Goal: Task Accomplishment & Management: Use online tool/utility

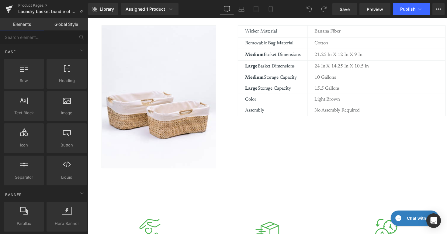
scroll to position [418, 0]
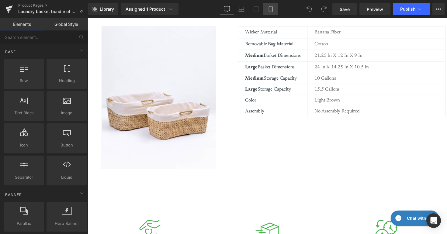
click at [269, 9] on icon at bounding box center [270, 9] width 6 height 6
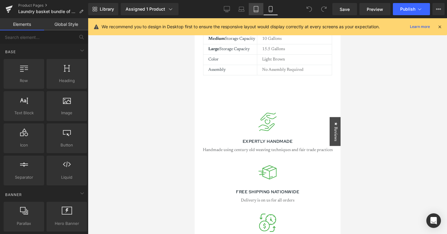
scroll to position [795, 0]
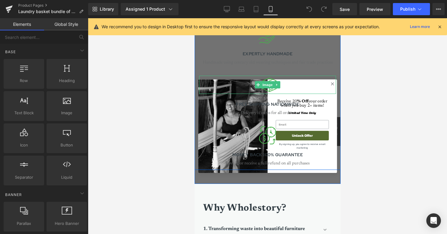
click at [332, 83] on div at bounding box center [267, 85] width 137 height 18
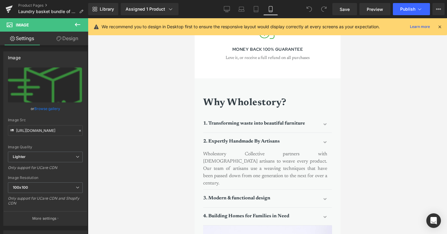
scroll to position [888, 0]
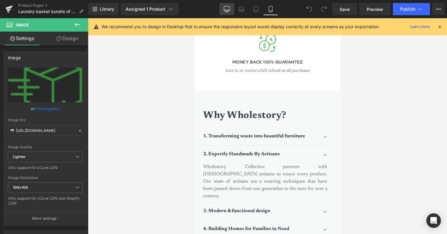
click at [227, 6] on link "Desktop" at bounding box center [226, 9] width 15 height 12
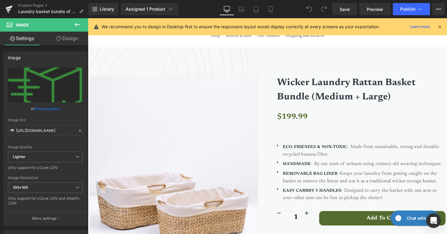
scroll to position [0, 0]
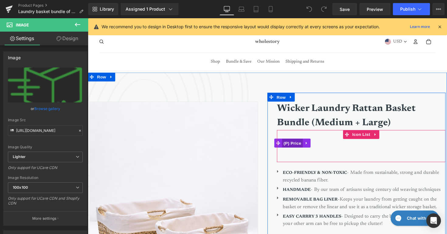
click at [291, 146] on span "(P) Price" at bounding box center [297, 146] width 21 height 9
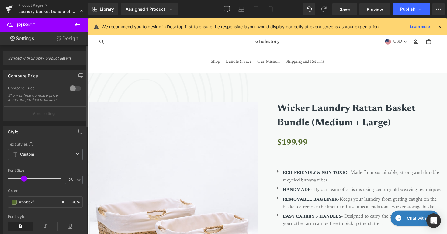
click at [72, 89] on div at bounding box center [75, 89] width 15 height 10
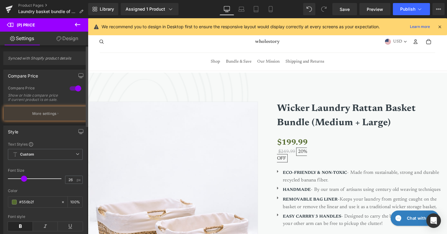
click at [72, 89] on div at bounding box center [75, 89] width 15 height 10
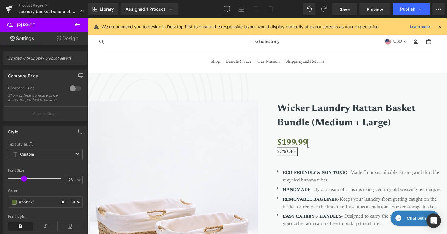
click at [76, 24] on icon at bounding box center [77, 25] width 5 height 4
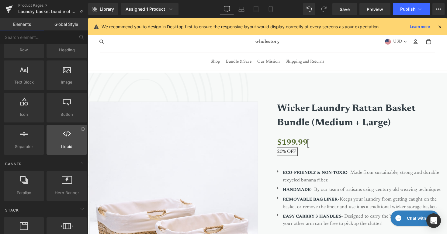
scroll to position [56, 0]
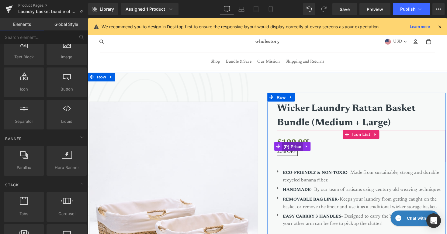
click at [295, 151] on span "(P) Price" at bounding box center [297, 149] width 21 height 9
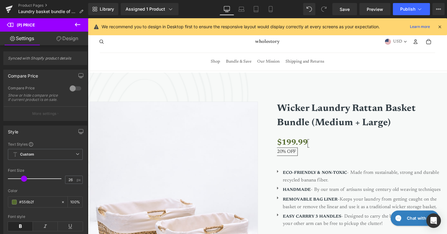
click at [70, 40] on link "Design" at bounding box center [67, 39] width 44 height 14
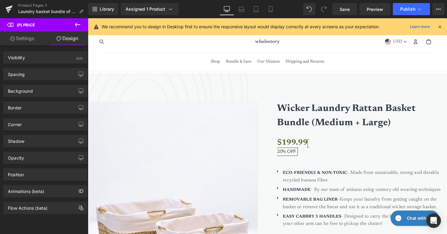
click at [29, 38] on link "Settings" at bounding box center [22, 39] width 44 height 14
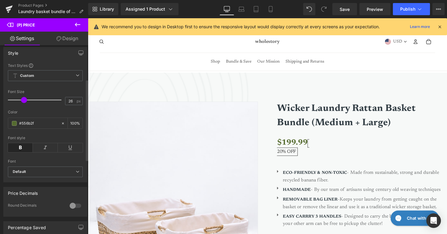
scroll to position [0, 0]
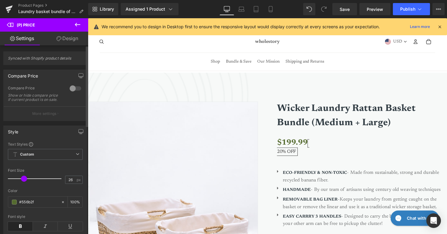
click at [71, 89] on div at bounding box center [75, 89] width 15 height 10
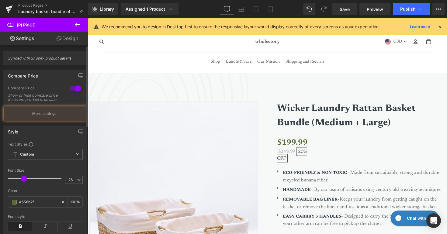
click at [71, 89] on div at bounding box center [75, 89] width 15 height 10
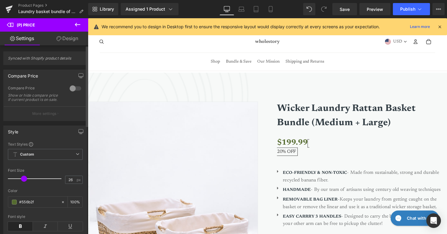
click at [46, 116] on p "More settings" at bounding box center [44, 113] width 24 height 5
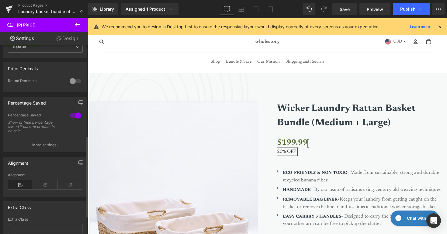
scroll to position [211, 0]
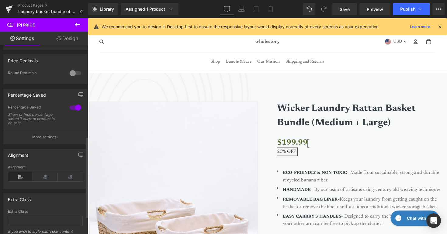
click at [75, 111] on div at bounding box center [75, 108] width 15 height 10
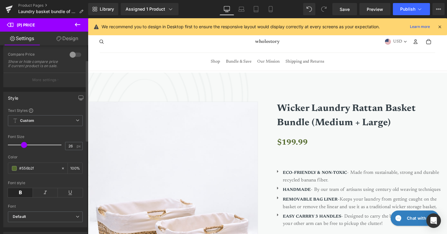
scroll to position [0, 0]
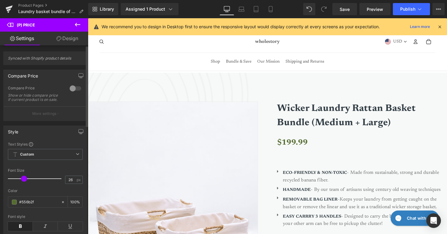
click at [70, 89] on div at bounding box center [75, 89] width 15 height 10
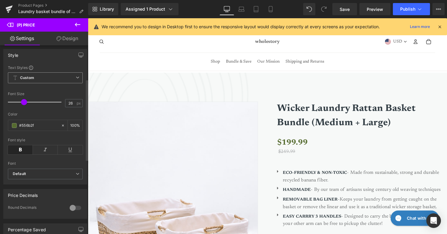
scroll to position [78, 0]
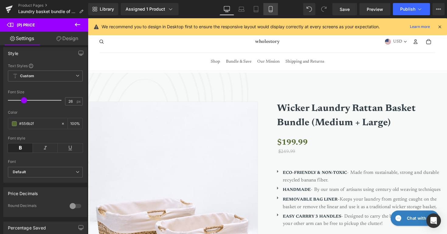
click at [273, 11] on icon at bounding box center [270, 9] width 6 height 6
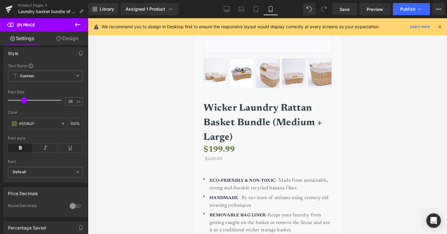
scroll to position [196, 0]
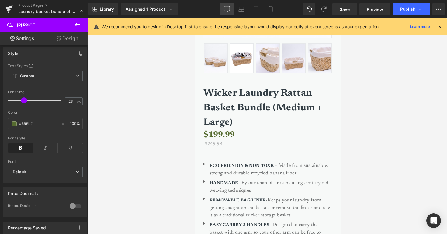
click at [229, 12] on icon at bounding box center [227, 9] width 6 height 6
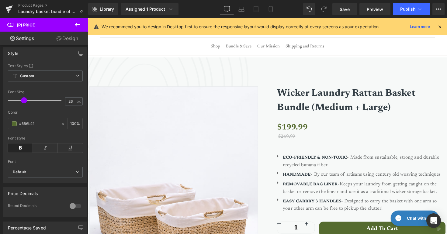
scroll to position [11, 0]
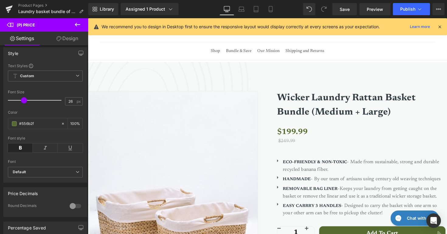
click at [78, 23] on icon at bounding box center [77, 24] width 7 height 7
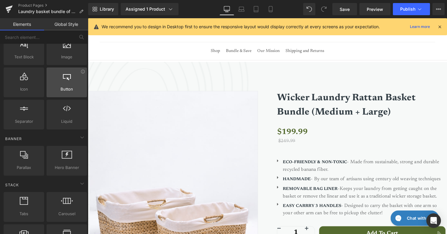
scroll to position [0, 0]
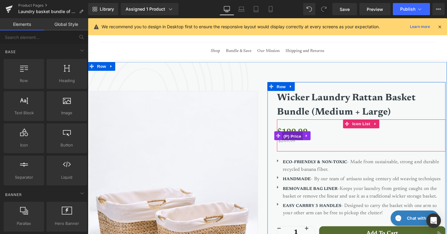
click at [300, 138] on span "(P) Price" at bounding box center [297, 138] width 21 height 9
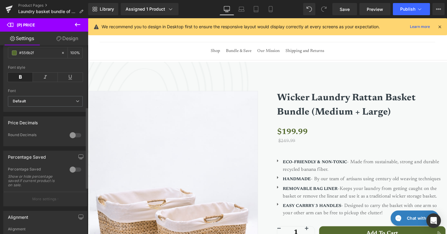
scroll to position [150, 0]
click at [73, 137] on div at bounding box center [75, 134] width 15 height 10
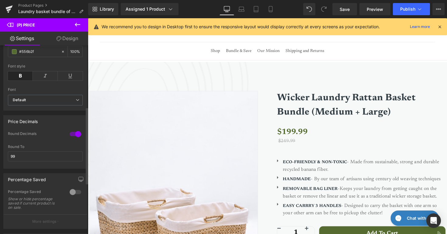
click at [73, 137] on div at bounding box center [75, 134] width 15 height 10
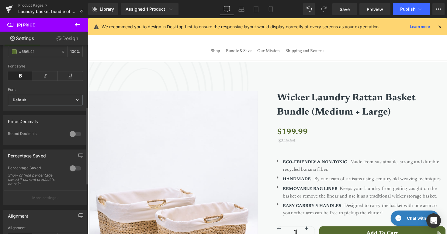
scroll to position [184, 0]
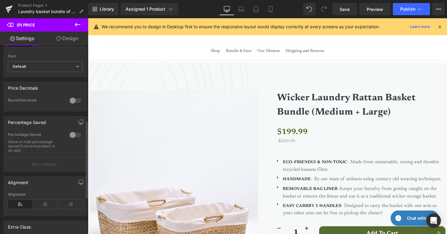
click at [74, 140] on div at bounding box center [75, 135] width 15 height 10
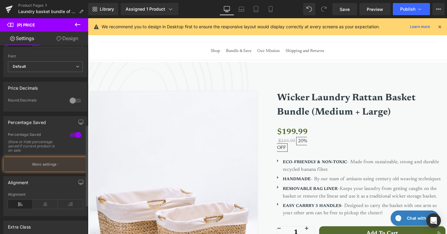
click at [74, 140] on div at bounding box center [75, 135] width 15 height 10
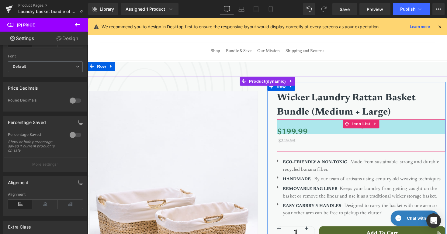
scroll to position [0, 0]
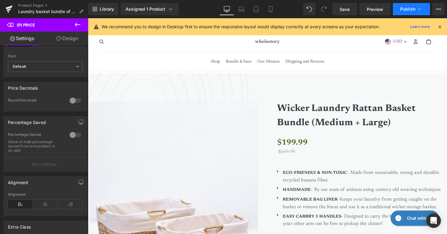
click at [404, 9] on span "Publish" at bounding box center [407, 9] width 15 height 5
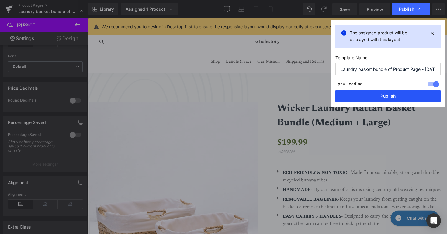
click at [390, 98] on button "Publish" at bounding box center [387, 96] width 105 height 12
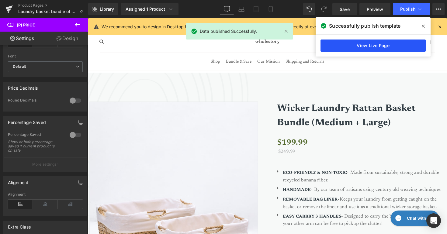
click at [382, 46] on link "View Live Page" at bounding box center [372, 45] width 105 height 12
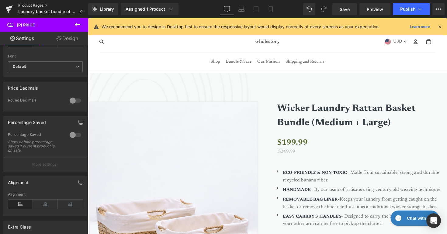
click at [41, 6] on link "Product Pages" at bounding box center [53, 5] width 70 height 5
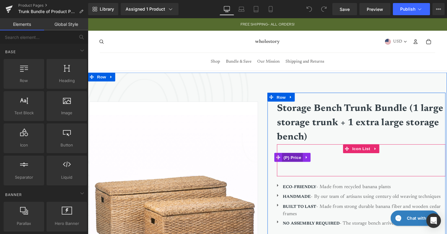
click at [294, 158] on span "(P) Price" at bounding box center [297, 160] width 21 height 9
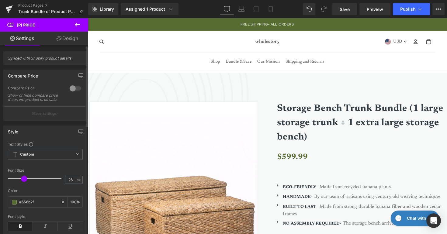
click at [71, 86] on div at bounding box center [75, 89] width 15 height 10
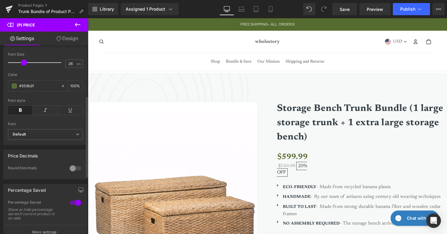
scroll to position [118, 0]
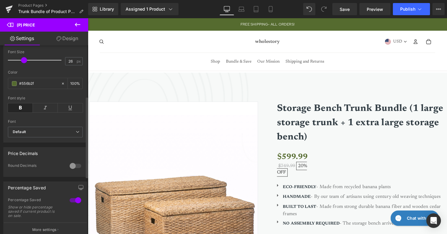
click at [73, 201] on div at bounding box center [75, 200] width 15 height 10
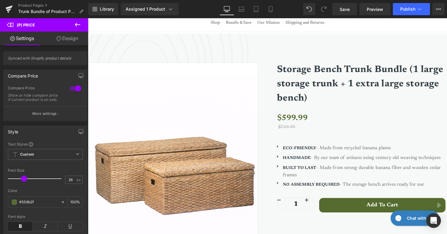
scroll to position [0, 0]
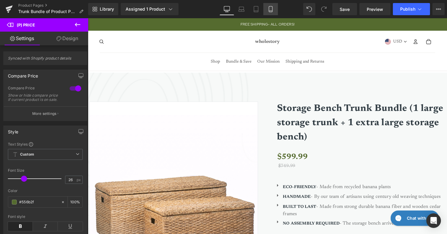
click at [268, 8] on icon at bounding box center [270, 9] width 6 height 6
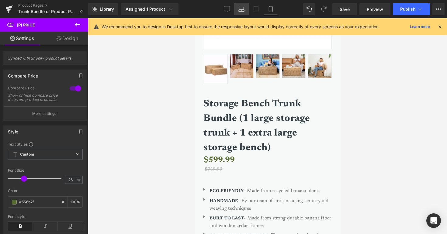
scroll to position [196, 0]
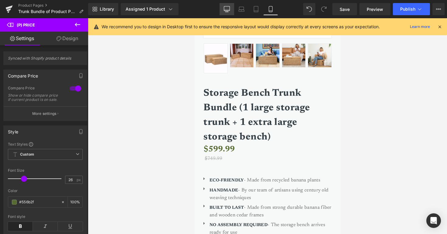
click at [228, 13] on link "Desktop" at bounding box center [226, 9] width 15 height 12
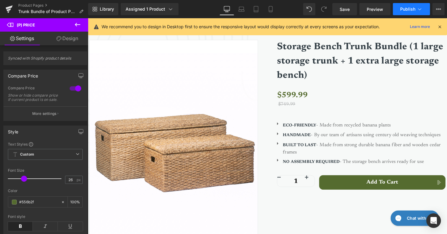
scroll to position [11, 0]
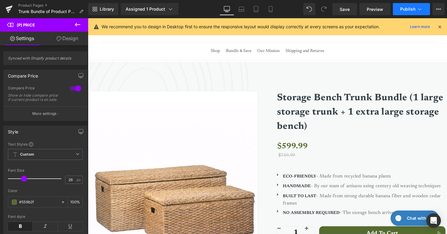
click at [407, 11] on span "Publish" at bounding box center [407, 9] width 15 height 5
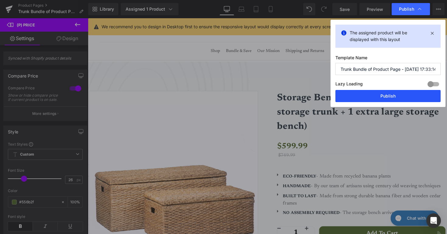
click at [392, 91] on button "Publish" at bounding box center [387, 96] width 105 height 12
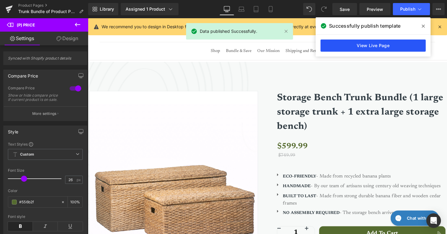
click at [357, 47] on link "View Live Page" at bounding box center [372, 45] width 105 height 12
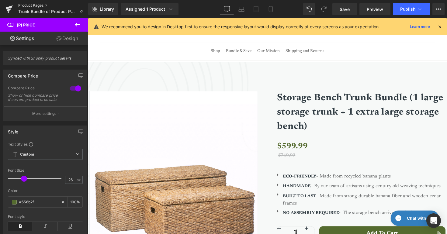
click at [28, 4] on link "Product Pages" at bounding box center [53, 5] width 70 height 5
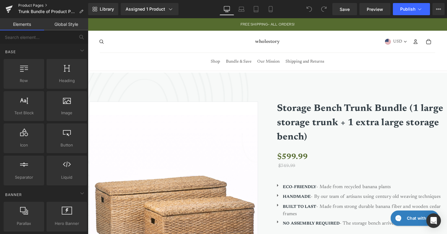
click at [29, 5] on link "Product Pages" at bounding box center [53, 5] width 70 height 5
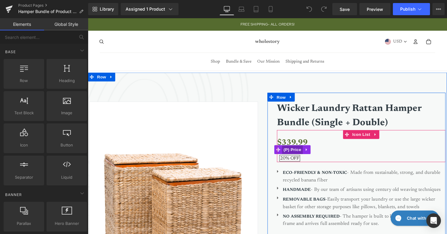
click at [297, 152] on span "(P) Price" at bounding box center [297, 152] width 21 height 9
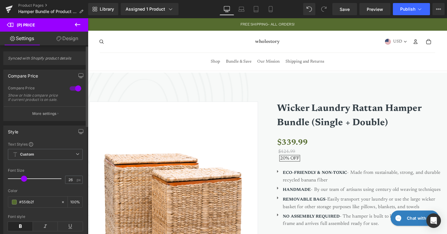
click at [73, 90] on div at bounding box center [75, 89] width 15 height 10
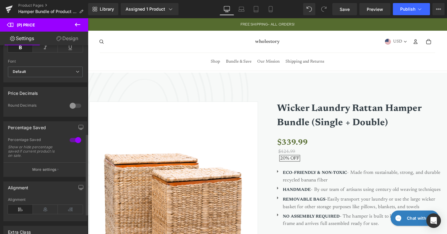
scroll to position [222, 0]
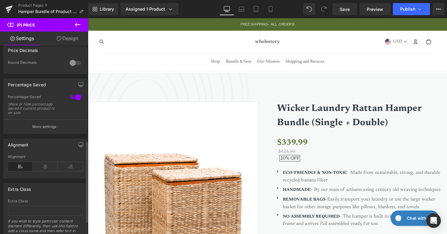
click at [77, 101] on div at bounding box center [75, 97] width 15 height 10
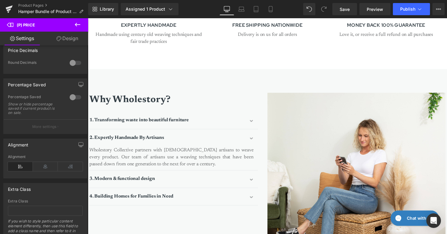
scroll to position [668, 0]
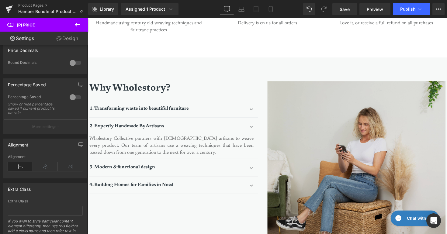
click at [379, 174] on img at bounding box center [363, 174] width 182 height 182
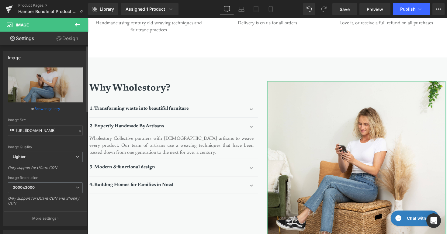
click at [42, 109] on link "Browse gallery" at bounding box center [47, 108] width 26 height 11
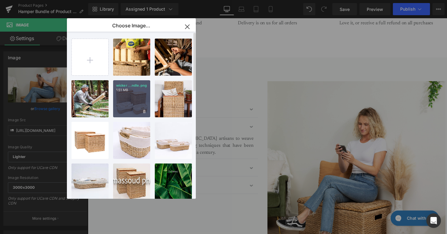
scroll to position [5, 0]
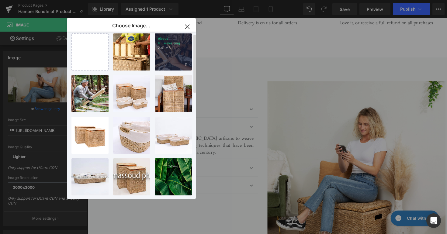
click at [172, 51] on div "About U...eave.png 2.41 MB" at bounding box center [173, 51] width 37 height 37
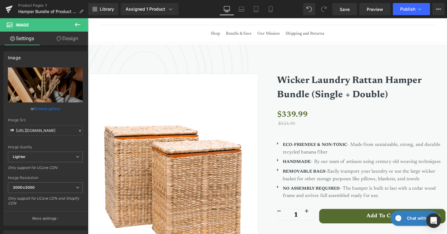
scroll to position [0, 0]
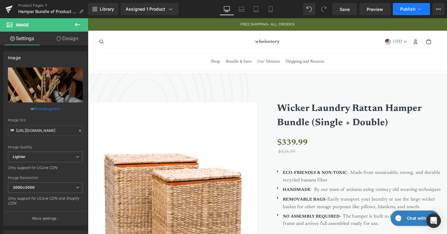
click at [405, 9] on span "Publish" at bounding box center [407, 9] width 15 height 5
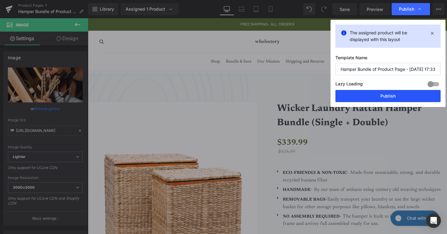
click at [377, 91] on button "Publish" at bounding box center [387, 96] width 105 height 12
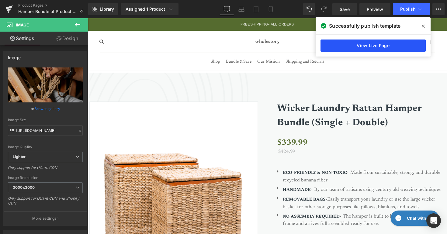
click at [380, 47] on link "View Live Page" at bounding box center [372, 45] width 105 height 12
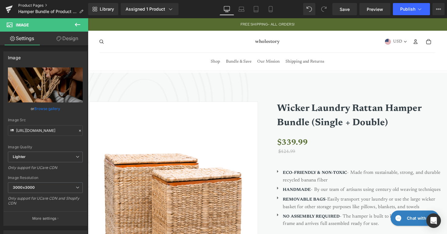
click at [37, 4] on link "Product Pages" at bounding box center [53, 5] width 70 height 5
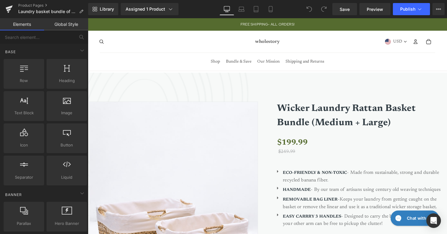
click at [31, 3] on div "Product Pages Laundry basket bundle of Product Page - Jun 19, 17:33:14" at bounding box center [44, 9] width 88 height 18
click at [31, 5] on link "Product Pages" at bounding box center [53, 5] width 70 height 5
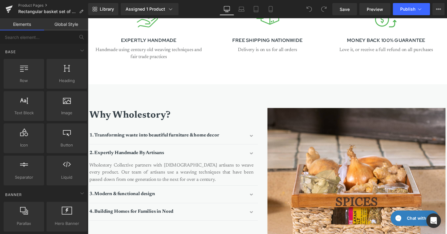
scroll to position [666, 0]
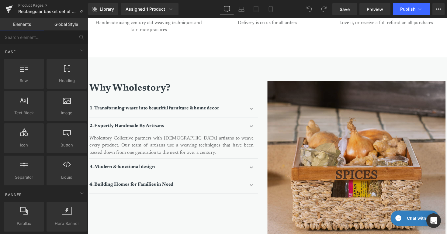
click at [359, 169] on img at bounding box center [363, 173] width 182 height 182
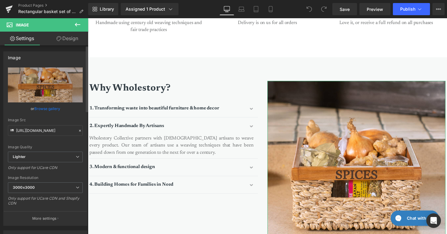
click at [42, 110] on link "Browse gallery" at bounding box center [47, 108] width 26 height 11
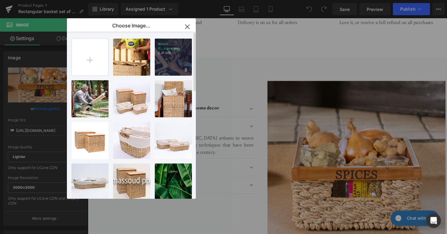
click at [182, 69] on div "About U...eave.png 2.41 MB" at bounding box center [173, 57] width 37 height 37
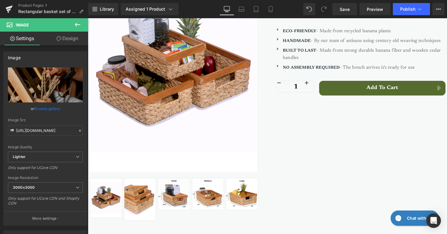
scroll to position [0, 0]
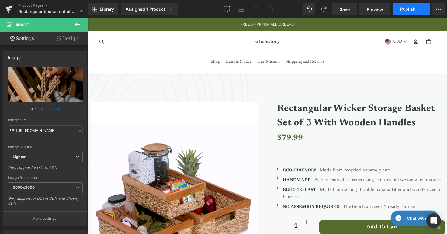
click at [403, 9] on span "Publish" at bounding box center [407, 9] width 15 height 5
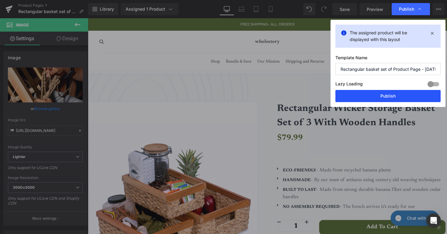
click at [386, 97] on button "Publish" at bounding box center [387, 96] width 105 height 12
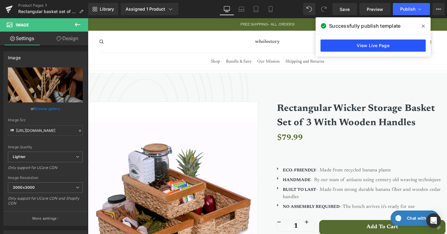
click at [351, 46] on link "View Live Page" at bounding box center [372, 45] width 105 height 12
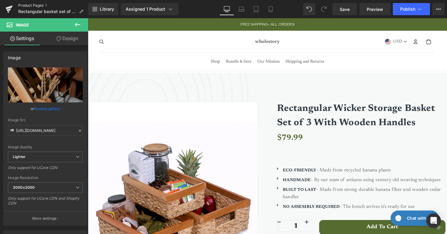
click at [35, 5] on link "Product Pages" at bounding box center [53, 5] width 70 height 5
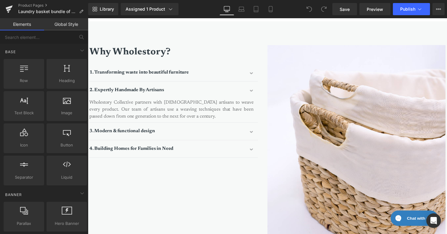
scroll to position [741, 0]
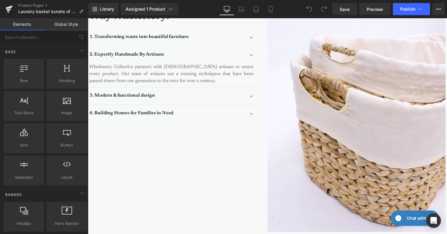
click at [364, 156] on img at bounding box center [363, 123] width 182 height 228
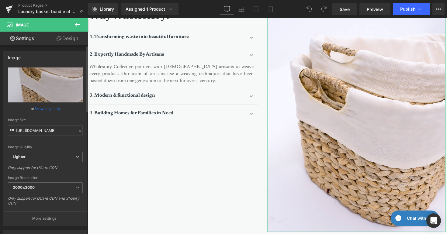
click at [48, 110] on link "Browse gallery" at bounding box center [47, 108] width 26 height 11
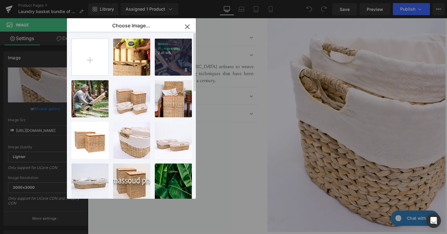
click at [160, 67] on div "About U...eave.png 2.41 MB" at bounding box center [173, 57] width 37 height 37
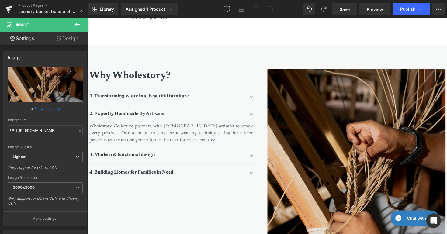
scroll to position [661, 0]
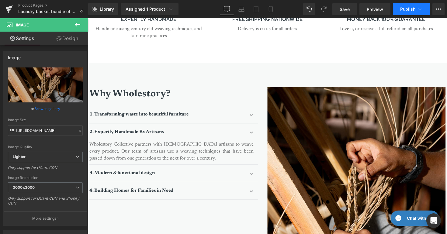
click at [408, 10] on span "Publish" at bounding box center [407, 9] width 15 height 5
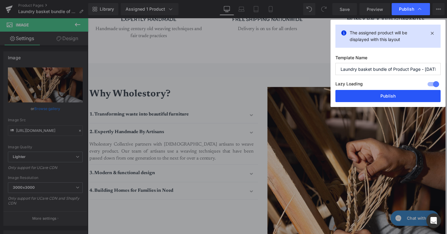
click at [401, 97] on button "Publish" at bounding box center [387, 96] width 105 height 12
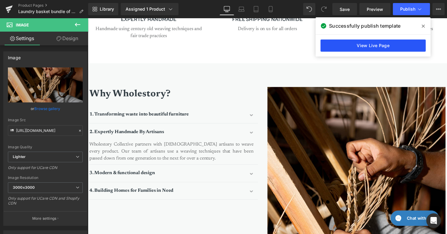
click at [362, 44] on link "View Live Page" at bounding box center [372, 45] width 105 height 12
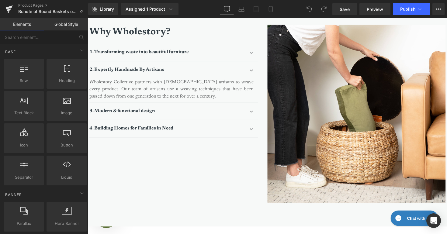
scroll to position [748, 0]
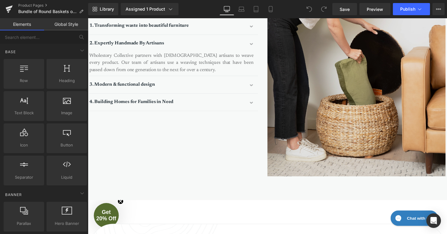
click at [376, 146] on img at bounding box center [363, 89] width 182 height 182
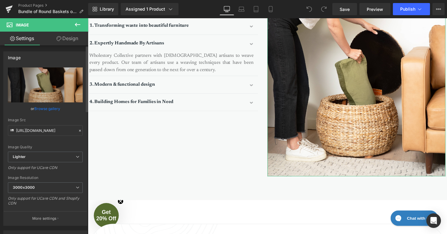
click at [44, 106] on link "Browse gallery" at bounding box center [47, 108] width 26 height 11
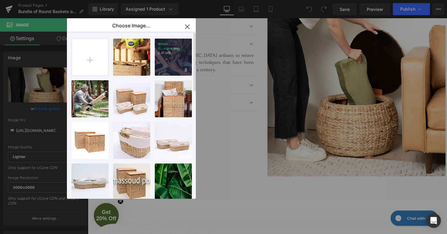
click at [169, 63] on div "About U...eave.png 2.41 MB" at bounding box center [173, 57] width 37 height 37
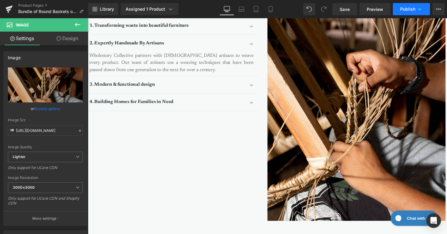
click at [404, 10] on span "Publish" at bounding box center [407, 9] width 15 height 5
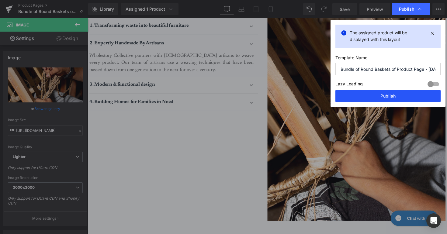
click at [395, 92] on button "Publish" at bounding box center [387, 96] width 105 height 12
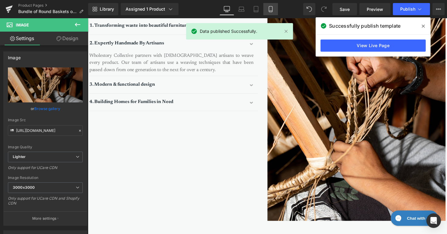
click at [274, 7] on link "Mobile" at bounding box center [270, 9] width 15 height 12
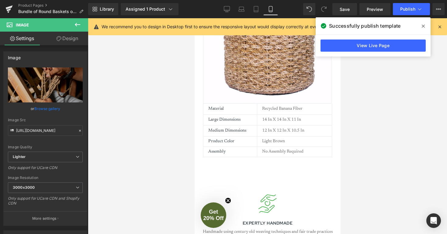
scroll to position [536, 0]
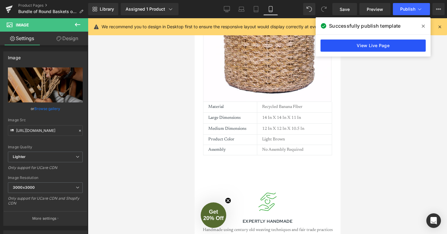
click at [380, 50] on link "View Live Page" at bounding box center [372, 45] width 105 height 12
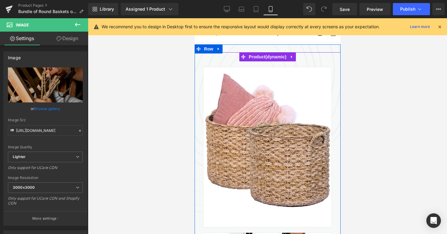
scroll to position [0, 0]
